Goal: Task Accomplishment & Management: Manage account settings

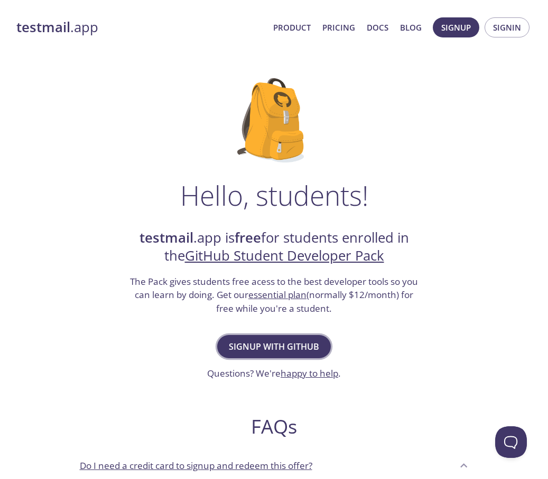
click at [225, 350] on button "Signup with GitHub" at bounding box center [274, 346] width 114 height 23
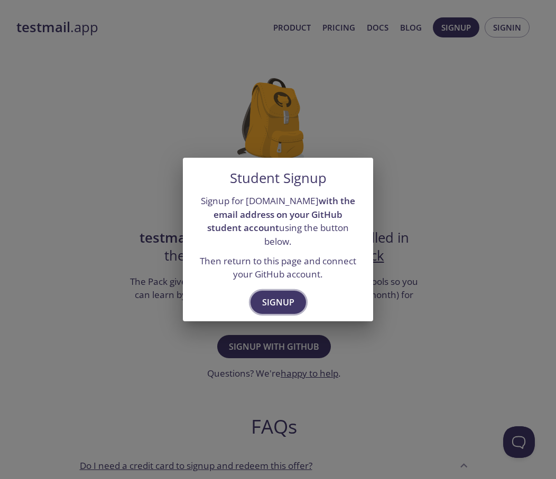
click at [287, 298] on span "Signup" at bounding box center [278, 302] width 32 height 15
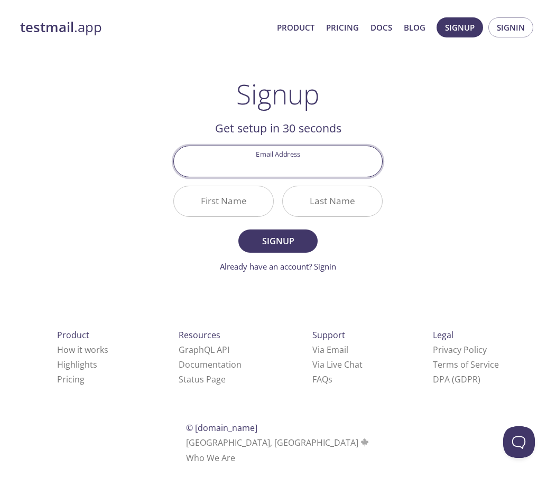
click at [277, 168] on input "Email Address" at bounding box center [278, 161] width 208 height 30
type input "itzgal2004@gmail.com"
click at [200, 202] on input "First Name" at bounding box center [223, 201] width 99 height 30
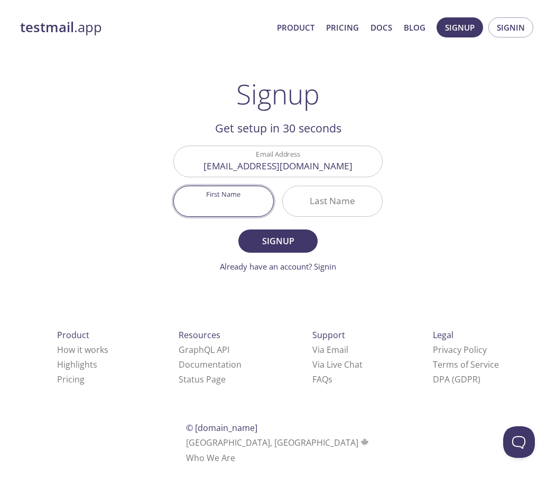
click at [0, 478] on nordpass-autofill-portal at bounding box center [0, 478] width 0 height 0
type input "Podlipnik"
type input "Gal"
type input "[EMAIL_ADDRESS][DOMAIN_NAME]"
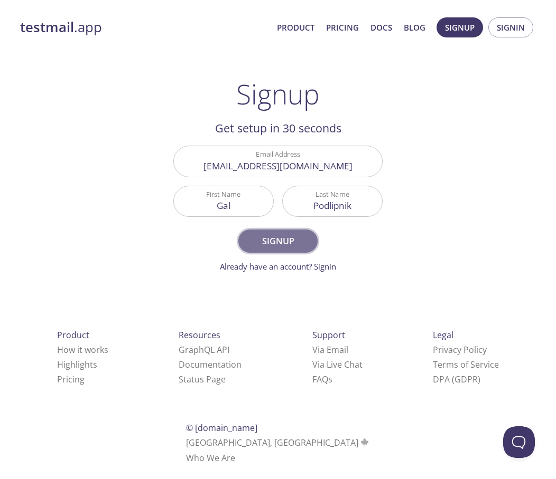
click at [275, 243] on span "Signup" at bounding box center [278, 241] width 56 height 15
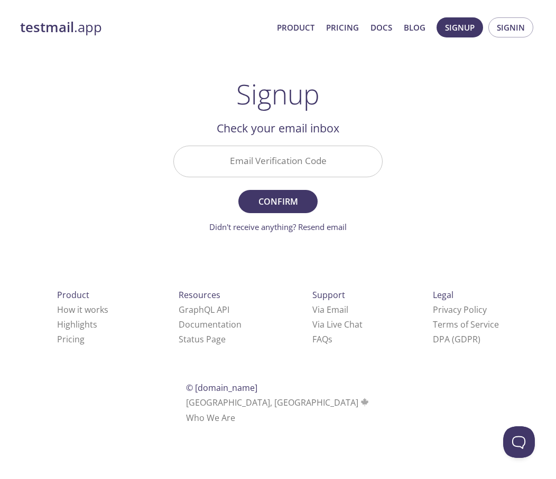
click at [284, 151] on input "Email Verification Code" at bounding box center [278, 161] width 208 height 30
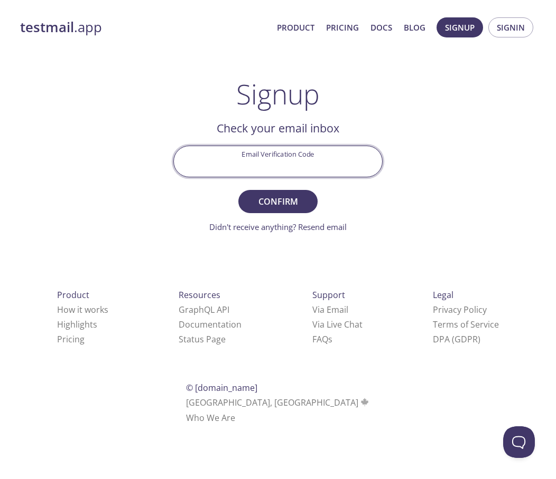
paste input "5RTG6UQ"
type input "5RTG6UQ"
click at [253, 200] on span "Confirm" at bounding box center [278, 201] width 56 height 15
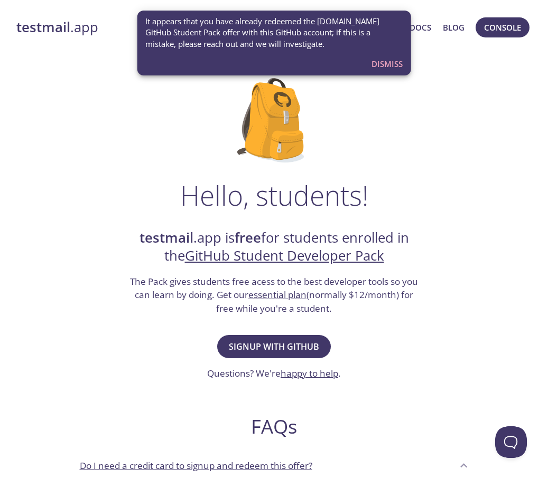
click at [385, 62] on span "Dismiss" at bounding box center [386, 64] width 31 height 14
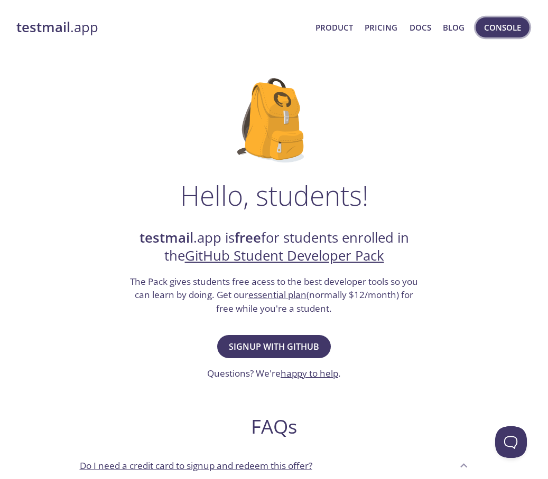
click at [493, 28] on span "Console" at bounding box center [502, 28] width 37 height 14
click at [59, 27] on strong "testmail" at bounding box center [43, 27] width 54 height 18
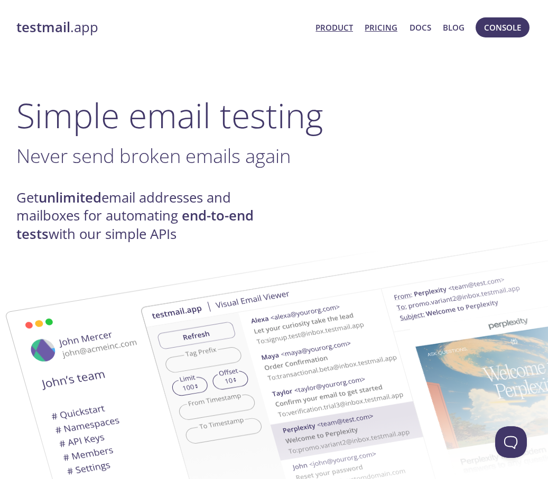
click at [389, 27] on link "Pricing" at bounding box center [380, 28] width 33 height 14
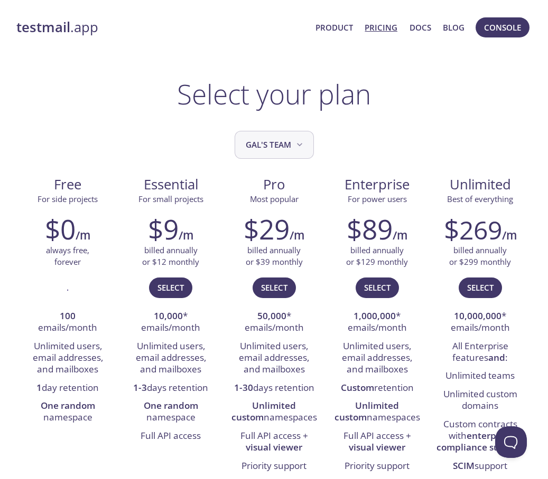
click at [260, 151] on span "Gal's team" at bounding box center [275, 145] width 59 height 14
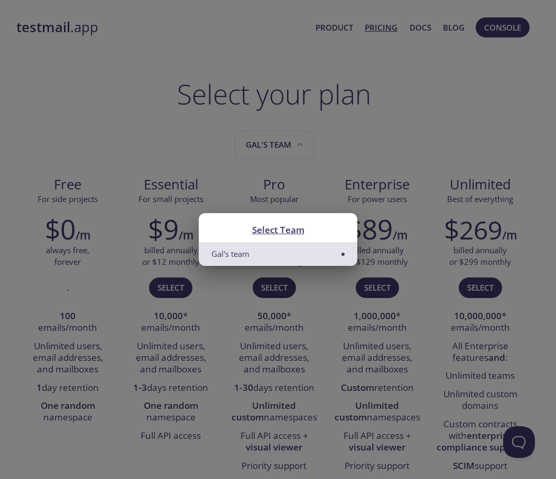
click at [259, 148] on div "Select Team Gal's team" at bounding box center [278, 239] width 556 height 479
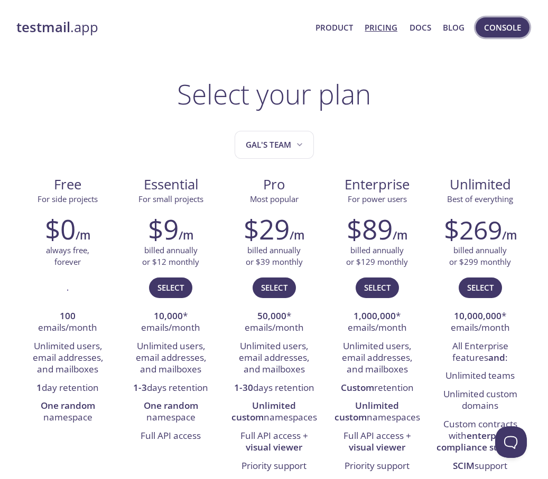
click at [509, 31] on span "Console" at bounding box center [502, 28] width 37 height 14
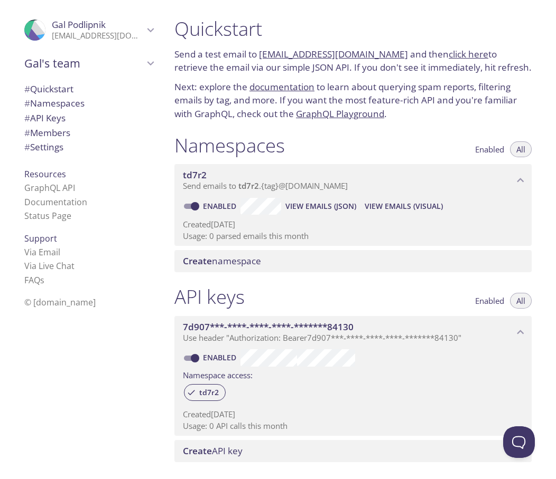
click at [478, 149] on span "Enabled" at bounding box center [489, 149] width 29 height 0
click at [523, 149] on span "All" at bounding box center [520, 149] width 9 height 0
drag, startPoint x: 214, startPoint y: 222, endPoint x: 284, endPoint y: 215, distance: 70.1
click at [284, 215] on div "Enabled View Emails (JSON) View Emails (Visual) Created [DATE] Usage: 0 parsed …" at bounding box center [352, 221] width 357 height 49
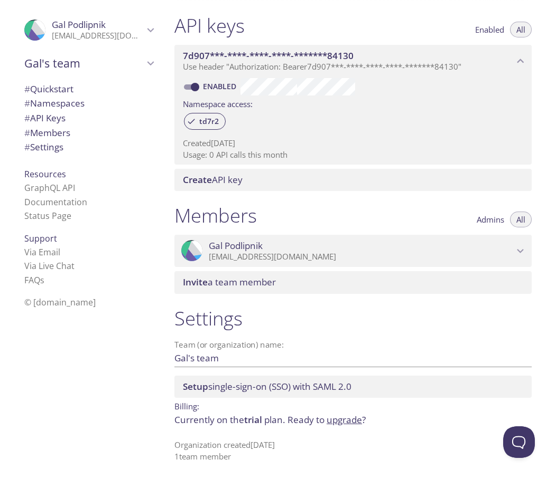
scroll to position [7, 0]
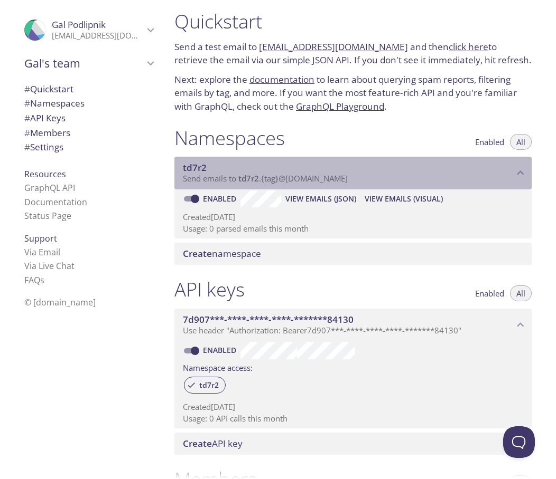
click at [525, 172] on icon "td7r2 namespace" at bounding box center [520, 173] width 14 height 14
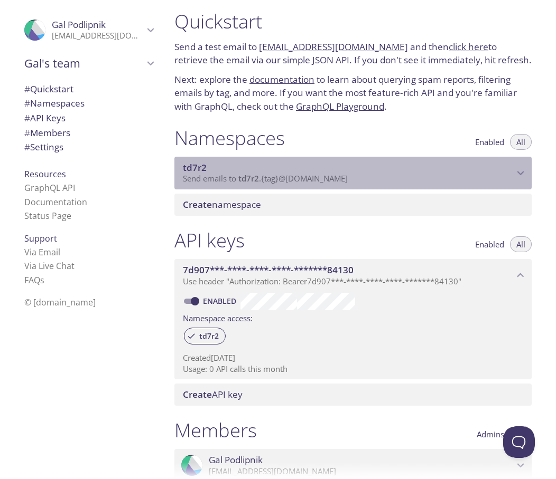
click at [521, 173] on icon "td7r2 namespace" at bounding box center [520, 173] width 7 height 4
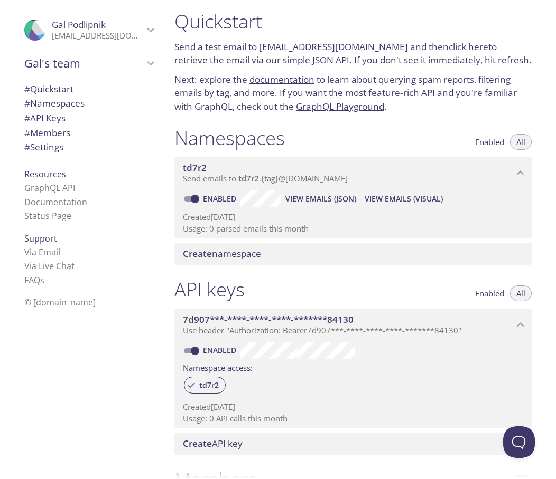
click at [191, 200] on input "Enabled" at bounding box center [195, 199] width 38 height 13
click at [240, 252] on span "Create namespace" at bounding box center [222, 254] width 78 height 12
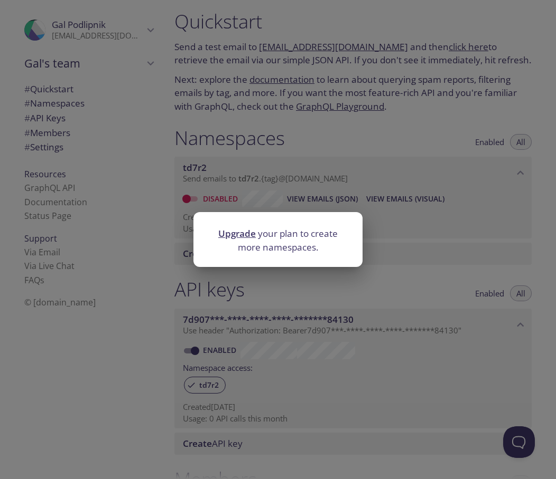
click at [254, 178] on div "Upgrade your plan to create more namespaces." at bounding box center [278, 239] width 556 height 479
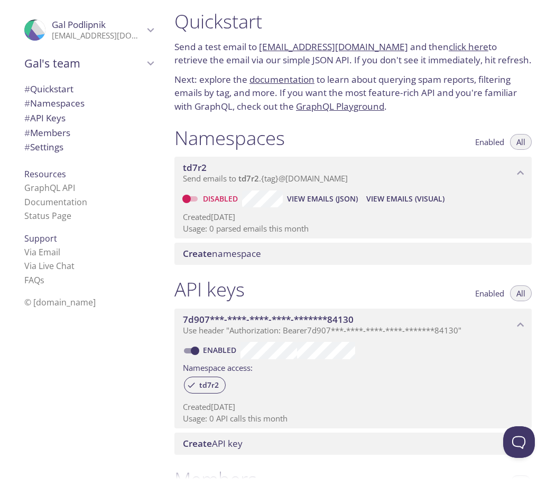
click at [189, 199] on input "Disabled" at bounding box center [186, 199] width 38 height 13
checkbox input "true"
click at [300, 204] on span "View Emails (JSON)" at bounding box center [320, 199] width 71 height 13
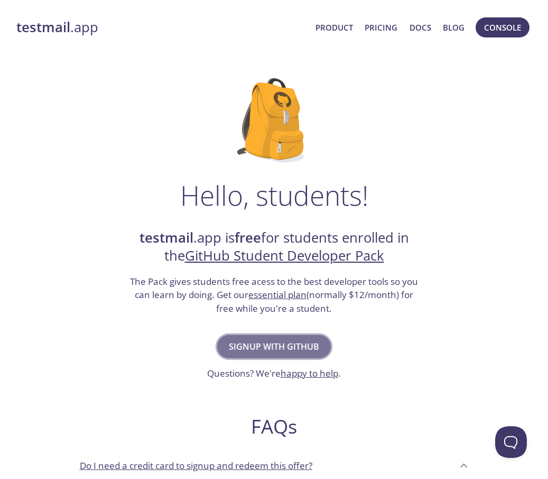
click at [300, 349] on span "Signup with GitHub" at bounding box center [274, 347] width 90 height 15
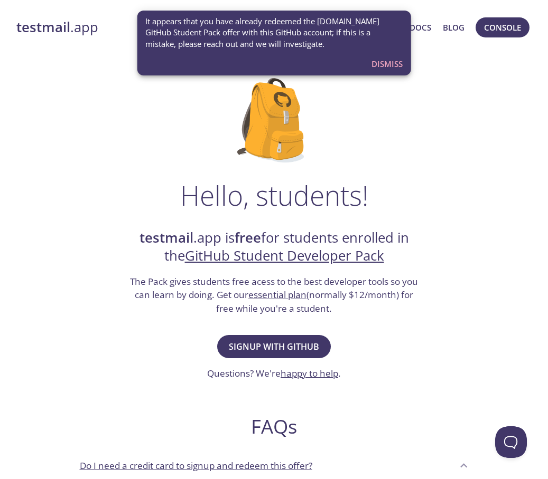
click at [384, 62] on span "Dismiss" at bounding box center [386, 64] width 31 height 14
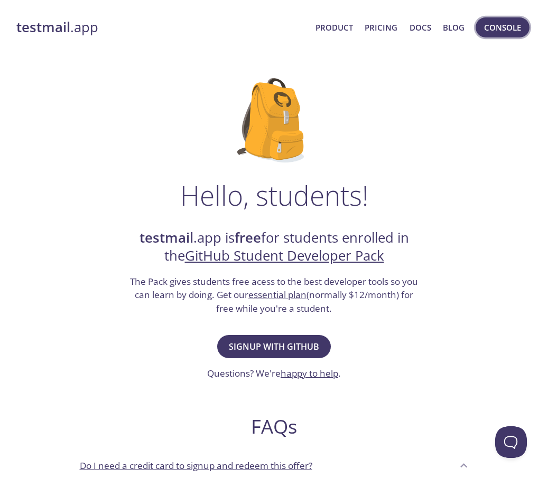
click at [512, 31] on span "Console" at bounding box center [502, 28] width 37 height 14
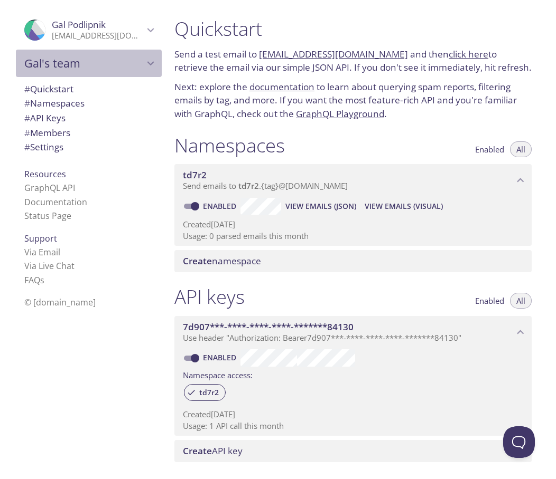
click at [50, 60] on span "Gal's team" at bounding box center [83, 63] width 119 height 15
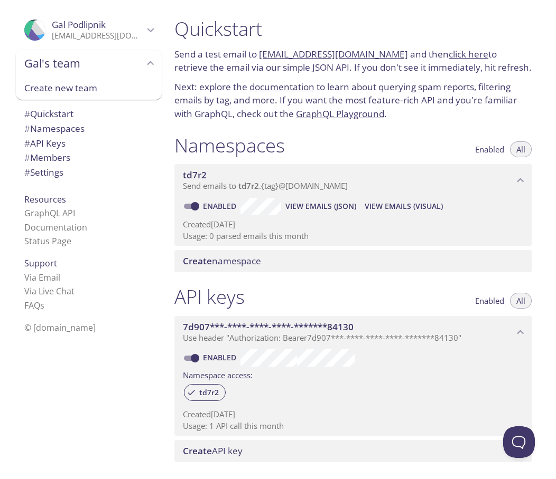
click at [71, 28] on span "Gal Podlipnik" at bounding box center [79, 24] width 54 height 12
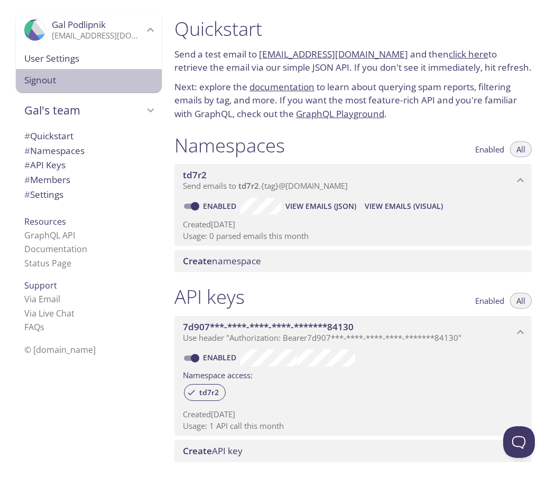
click at [37, 80] on span "Signout" at bounding box center [88, 80] width 129 height 14
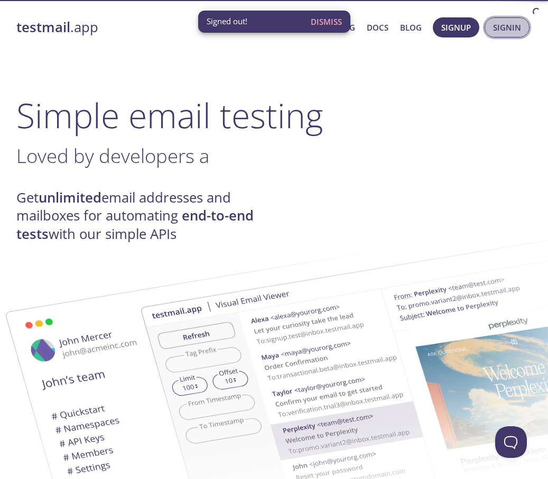
click at [505, 34] on span "Signin" at bounding box center [507, 28] width 28 height 14
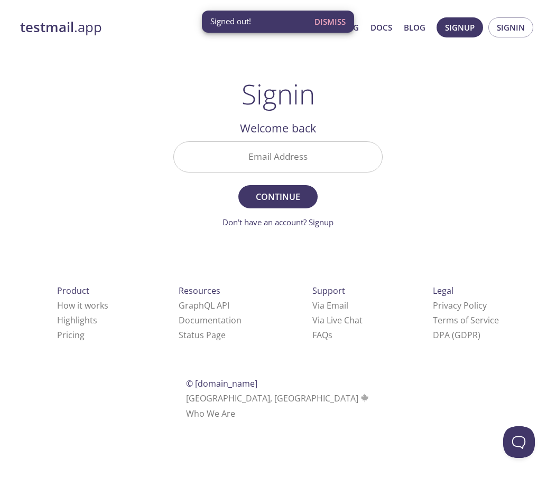
click at [289, 153] on input "Email Address" at bounding box center [278, 157] width 208 height 30
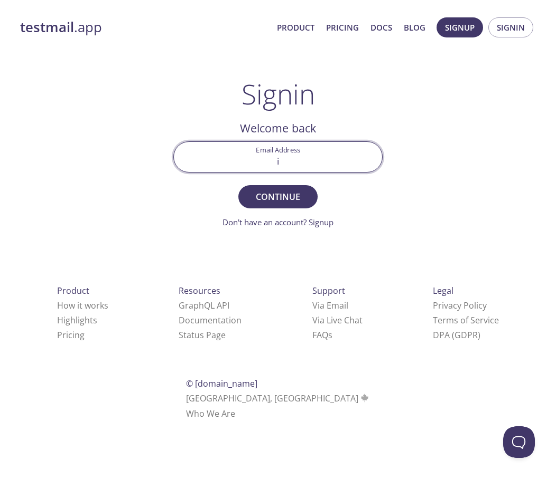
type input "itzgal2004@gmail.com"
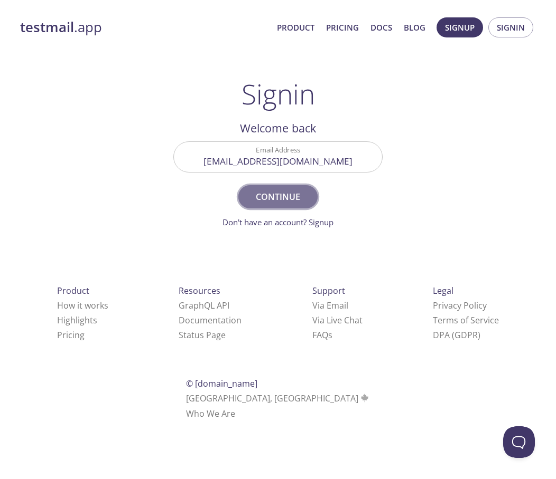
click at [265, 198] on span "Continue" at bounding box center [278, 197] width 56 height 15
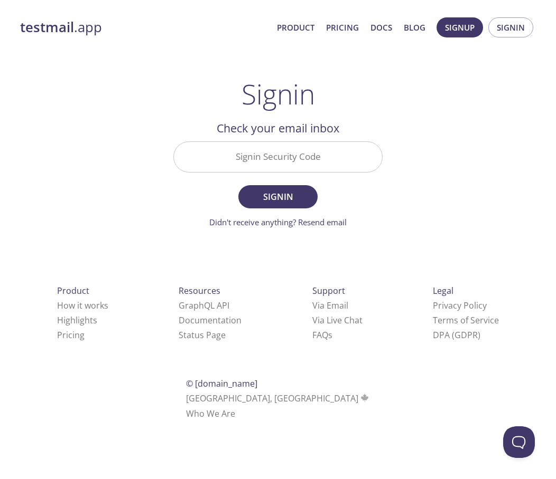
click at [308, 149] on input "Signin Security Code" at bounding box center [278, 157] width 208 height 30
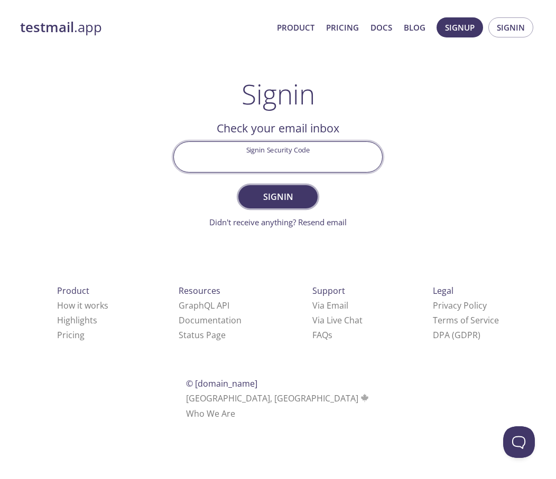
paste input "CKVYKYL"
type input "CKVYKYL"
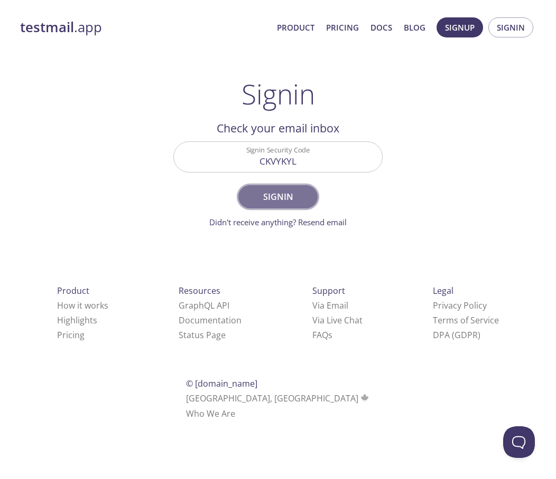
click at [271, 201] on span "Signin" at bounding box center [278, 197] width 56 height 15
